Goal: Task Accomplishment & Management: Manage account settings

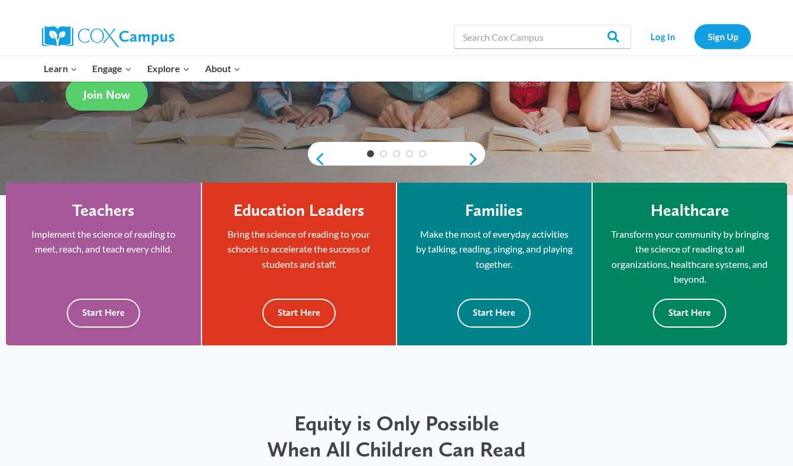
scroll to position [245, 0]
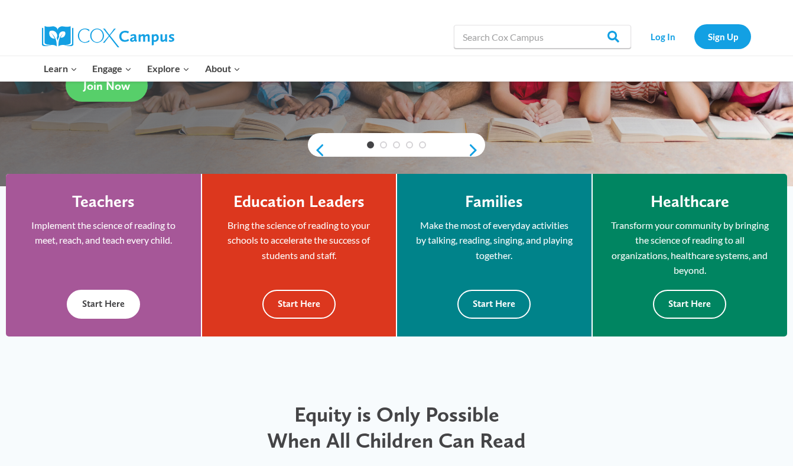
click at [112, 300] on button "Start Here" at bounding box center [103, 304] width 73 height 29
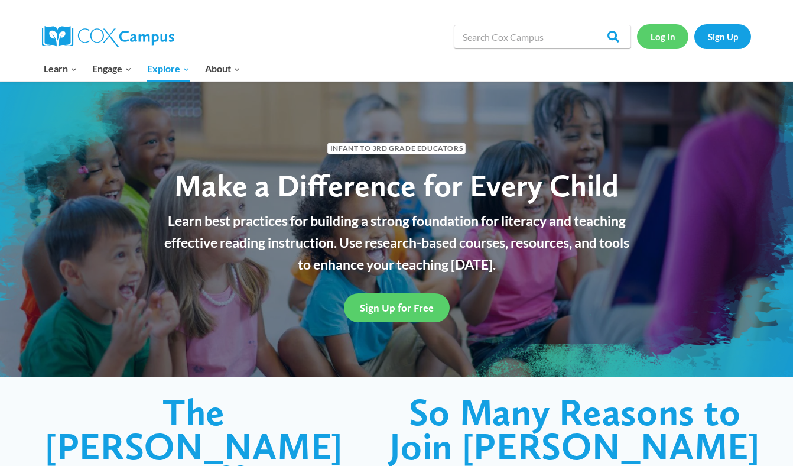
click at [661, 40] on link "Log In" at bounding box center [662, 36] width 51 height 24
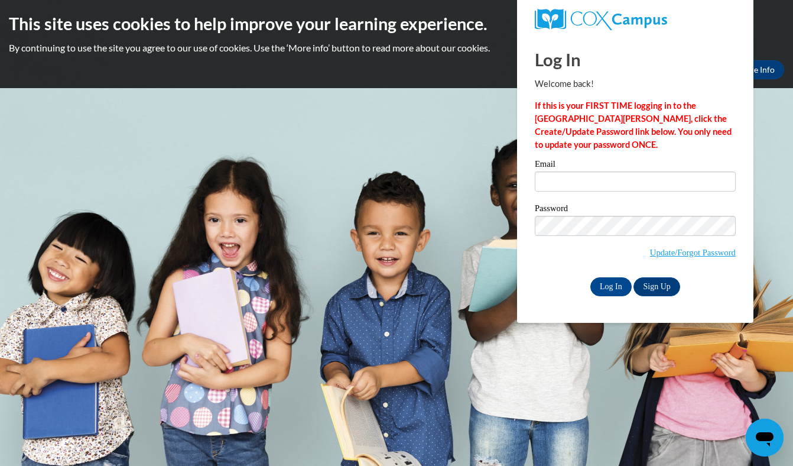
click at [595, 192] on div "Email" at bounding box center [635, 180] width 201 height 41
type input "grace@pipsterprep.com"
click at [620, 287] on input "Log In" at bounding box center [611, 286] width 41 height 19
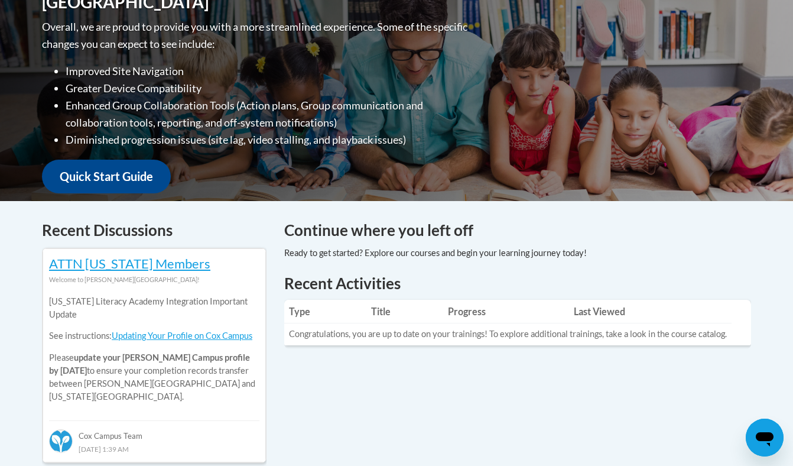
scroll to position [300, 0]
